Goal: Transaction & Acquisition: Purchase product/service

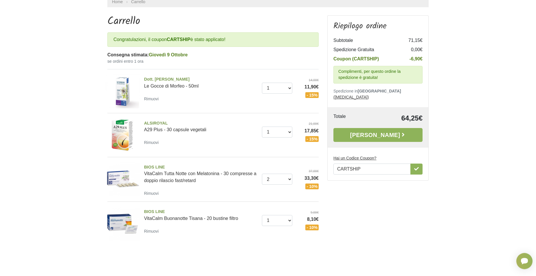
scroll to position [59, 0]
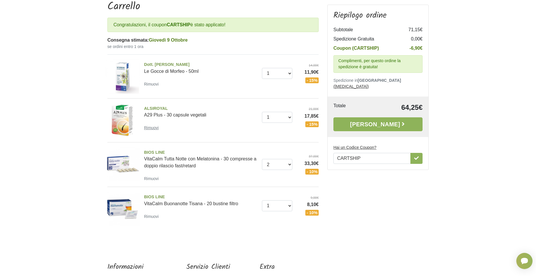
click at [150, 128] on small "Rimuovi" at bounding box center [151, 128] width 15 height 5
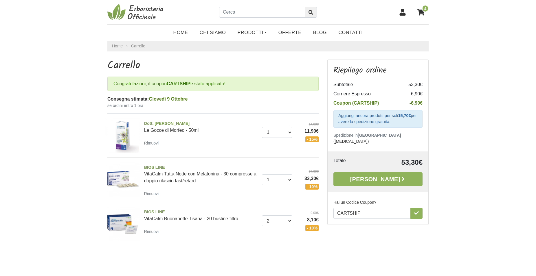
select select "1"
select select "2"
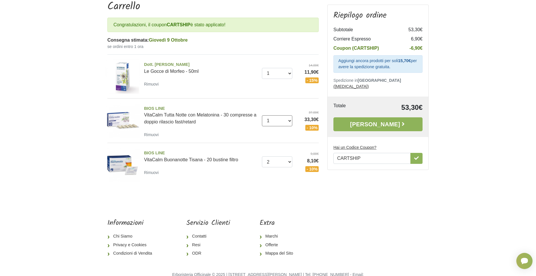
click at [262, 115] on select "0 ([GEOGRAPHIC_DATA]) 1 2 3 4 5 6 7 8 9" at bounding box center [277, 120] width 31 height 11
select select "2"
click option "2" at bounding box center [0, 0] width 0 height 0
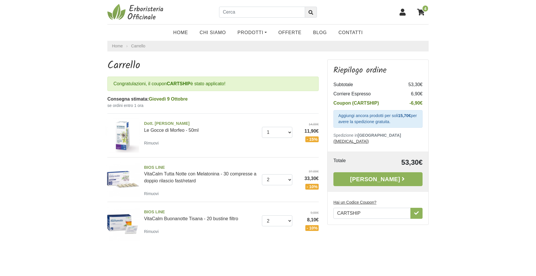
select select "2"
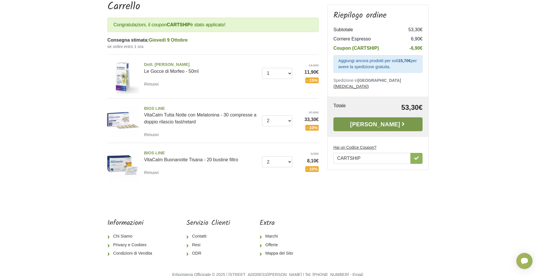
click at [399, 118] on link "[PERSON_NAME]" at bounding box center [377, 125] width 89 height 14
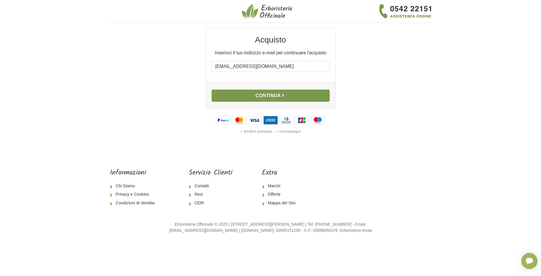
click at [263, 96] on button "Continua" at bounding box center [271, 96] width 118 height 12
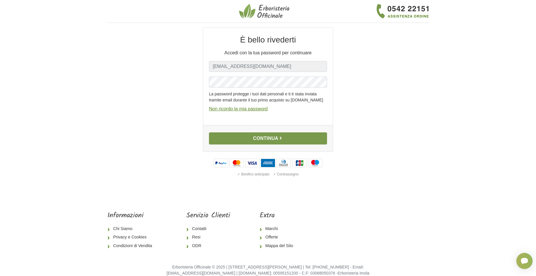
click at [280, 145] on button "Continua" at bounding box center [268, 139] width 118 height 12
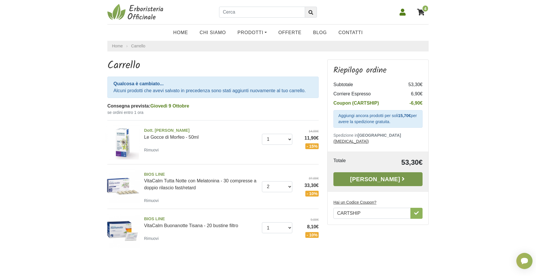
click at [388, 172] on link "Alla Cassa" at bounding box center [377, 179] width 89 height 14
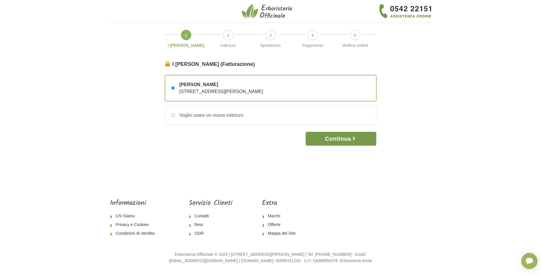
click at [340, 140] on button "Continua" at bounding box center [341, 139] width 70 height 14
click at [345, 139] on button "Continua" at bounding box center [341, 139] width 70 height 14
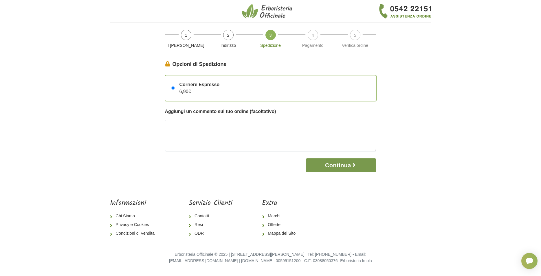
click at [334, 166] on button "Continua" at bounding box center [341, 166] width 70 height 14
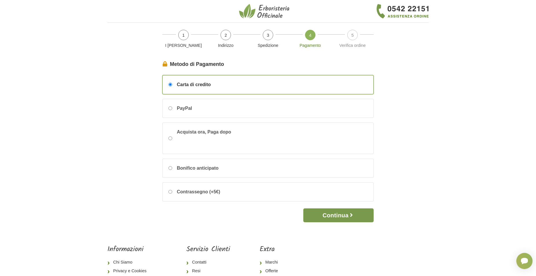
click at [344, 216] on button "Continua" at bounding box center [338, 216] width 70 height 14
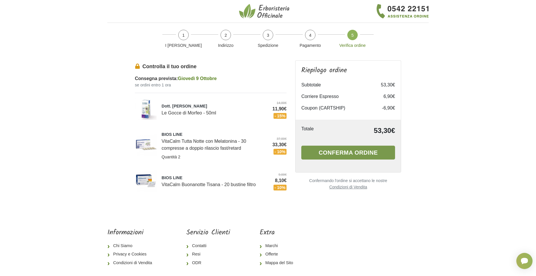
click at [346, 153] on button "Conferma ordine" at bounding box center [348, 153] width 94 height 14
